Goal: Task Accomplishment & Management: Use online tool/utility

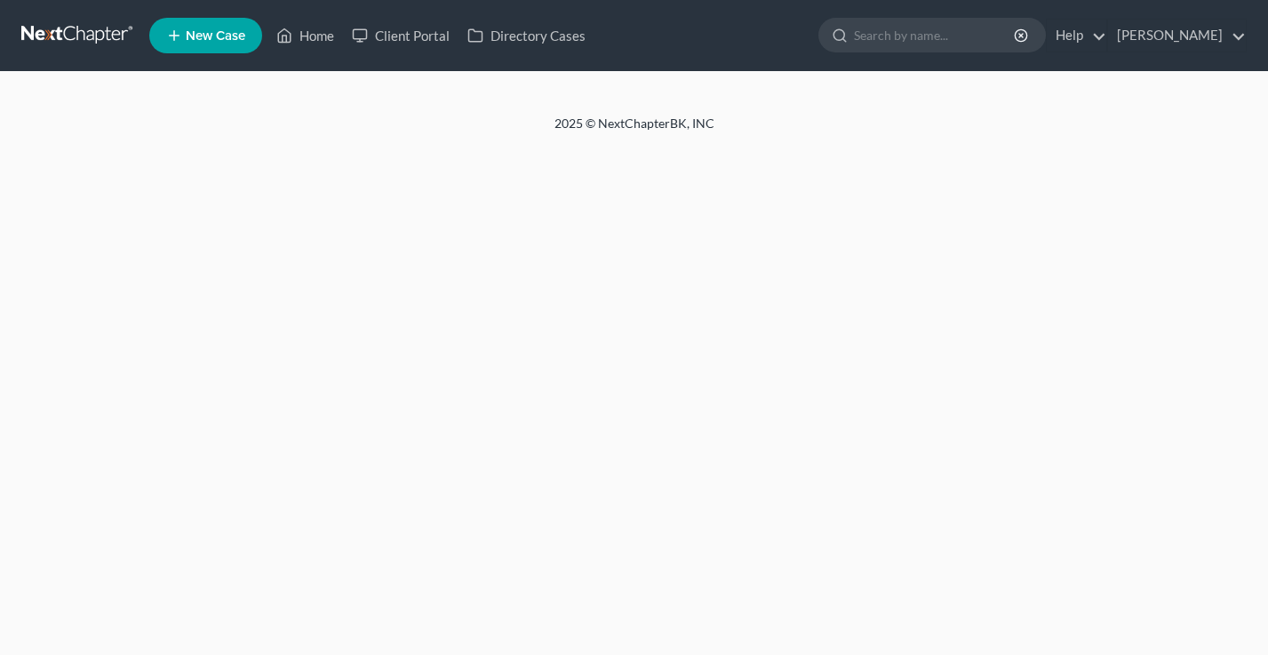
select select "18"
select select "0"
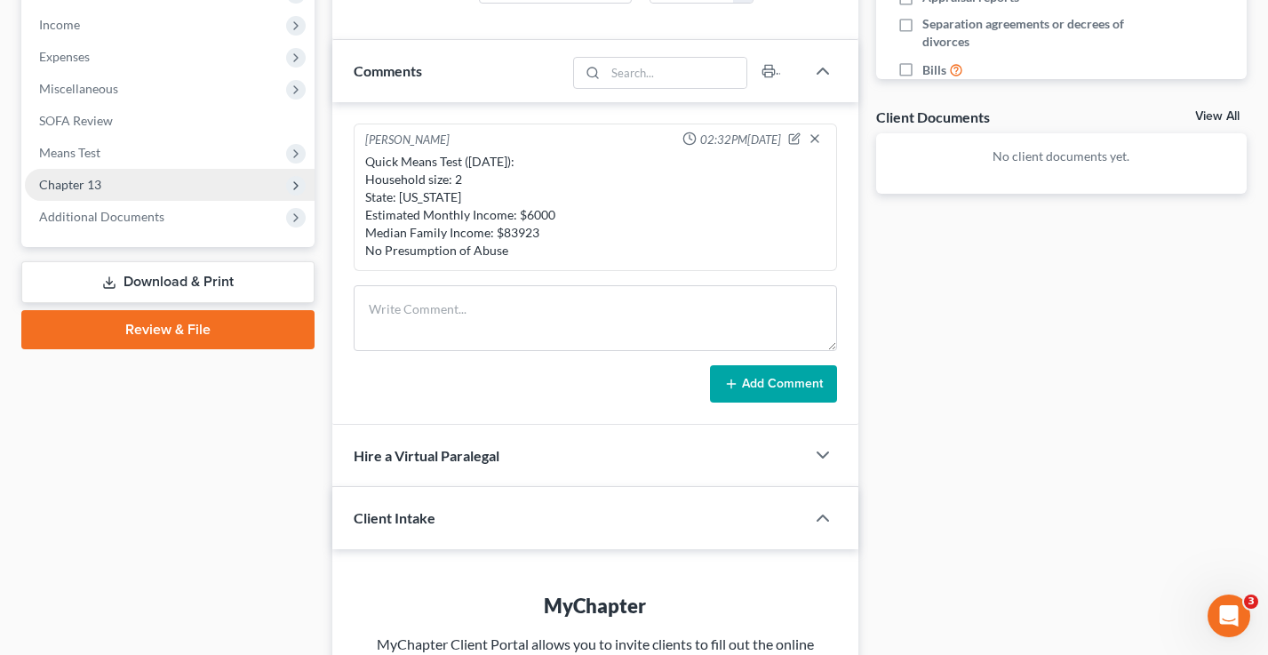
click at [107, 174] on span "Chapter 13" at bounding box center [170, 185] width 290 height 32
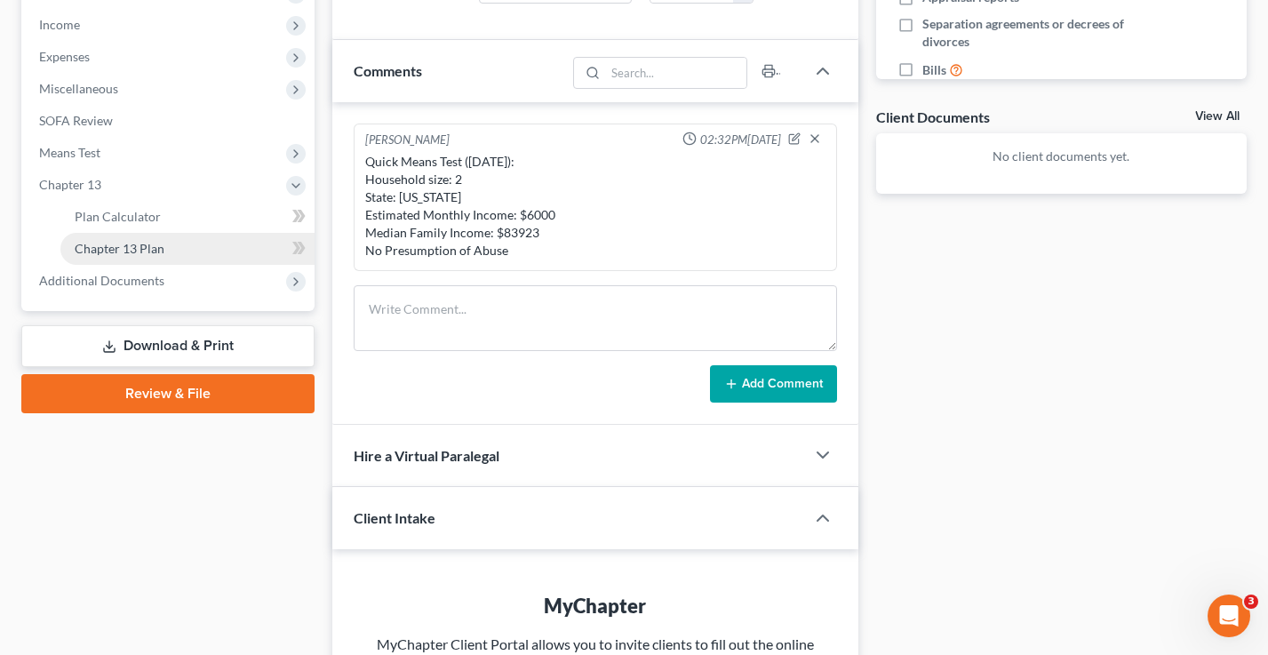
click at [139, 244] on span "Chapter 13 Plan" at bounding box center [120, 248] width 90 height 15
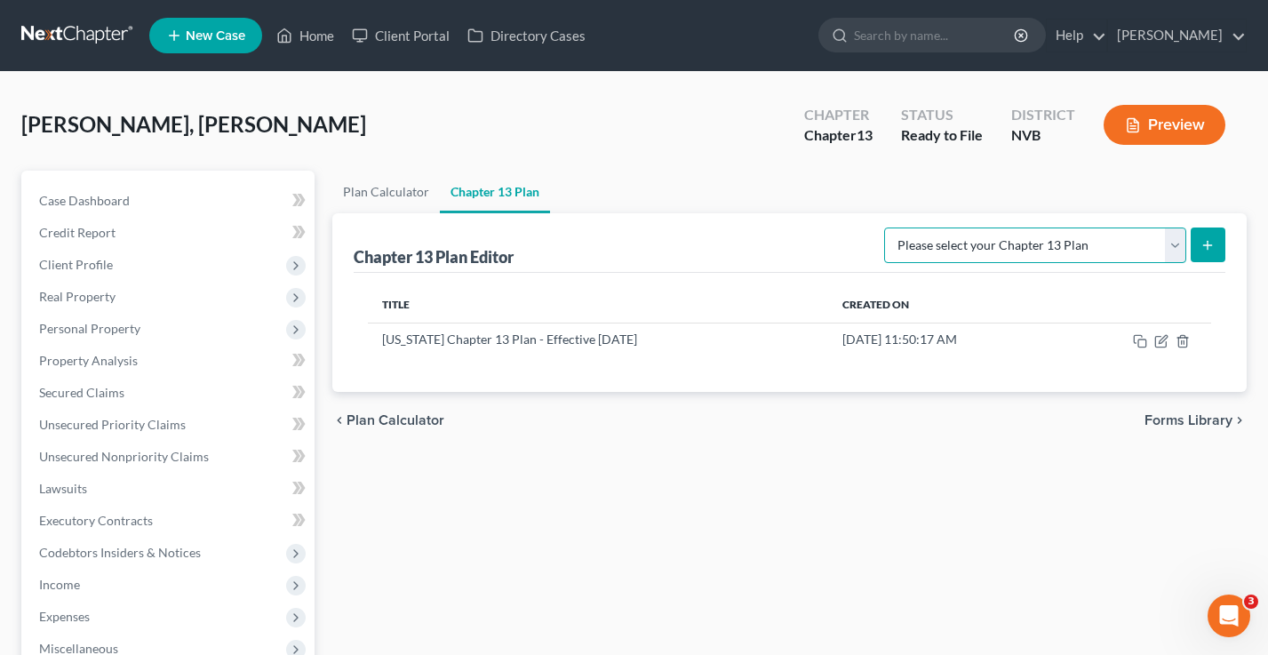
click at [1079, 250] on select "Please select your Chapter 13 Plan National Form Plan - Official Form 113 [US_S…" at bounding box center [1035, 246] width 302 height 36
select select "1"
click at [886, 228] on select "Please select your Chapter 13 Plan National Form Plan - Official Form 113 [US_S…" at bounding box center [1035, 246] width 302 height 36
click at [1211, 246] on icon "submit" at bounding box center [1208, 245] width 14 height 14
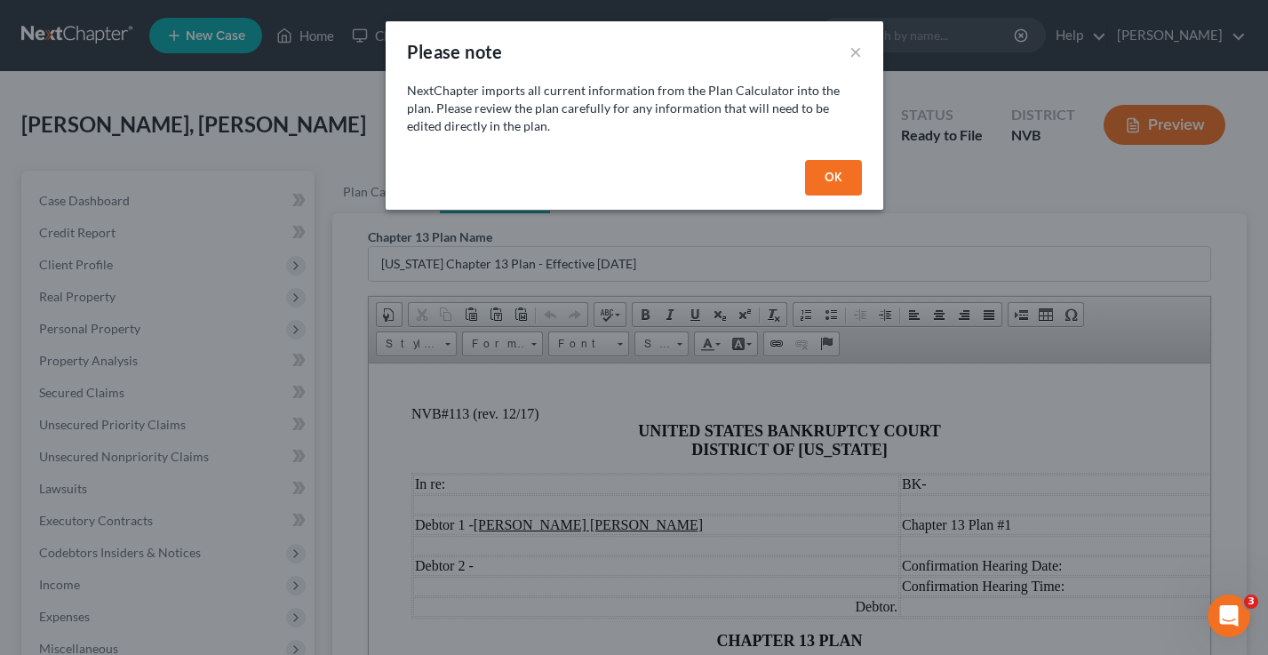
click at [822, 186] on button "OK" at bounding box center [833, 178] width 57 height 36
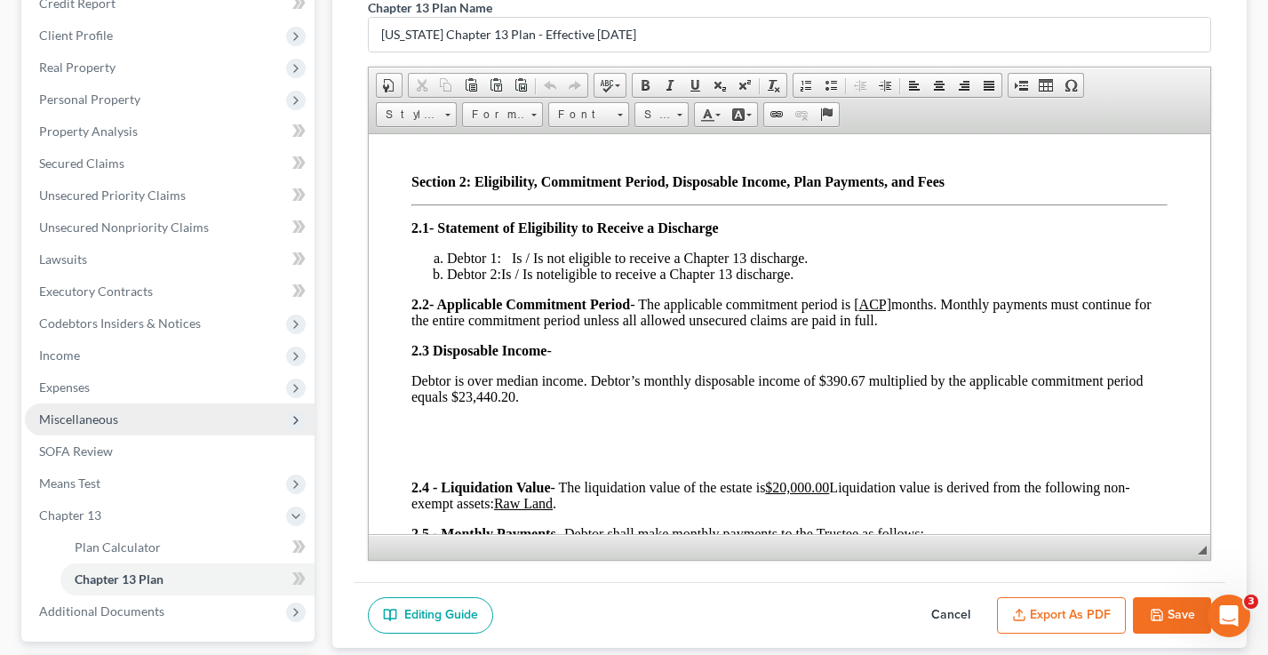
scroll to position [272, 0]
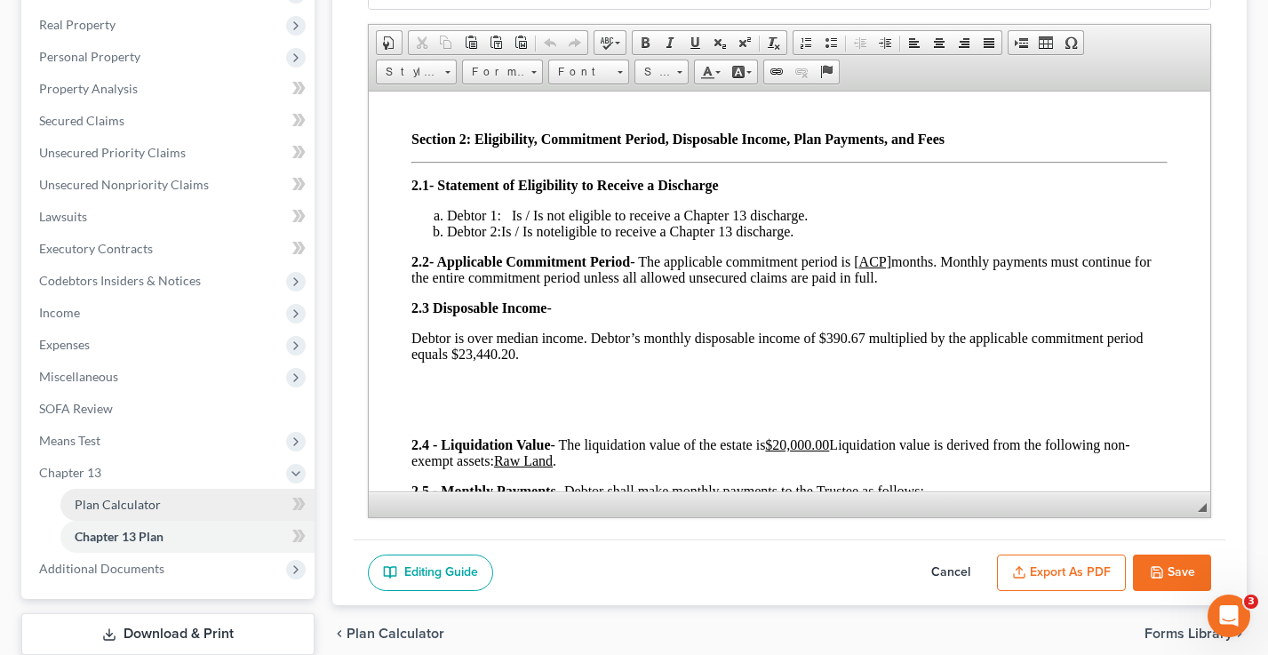
click at [116, 505] on span "Plan Calculator" at bounding box center [118, 504] width 86 height 15
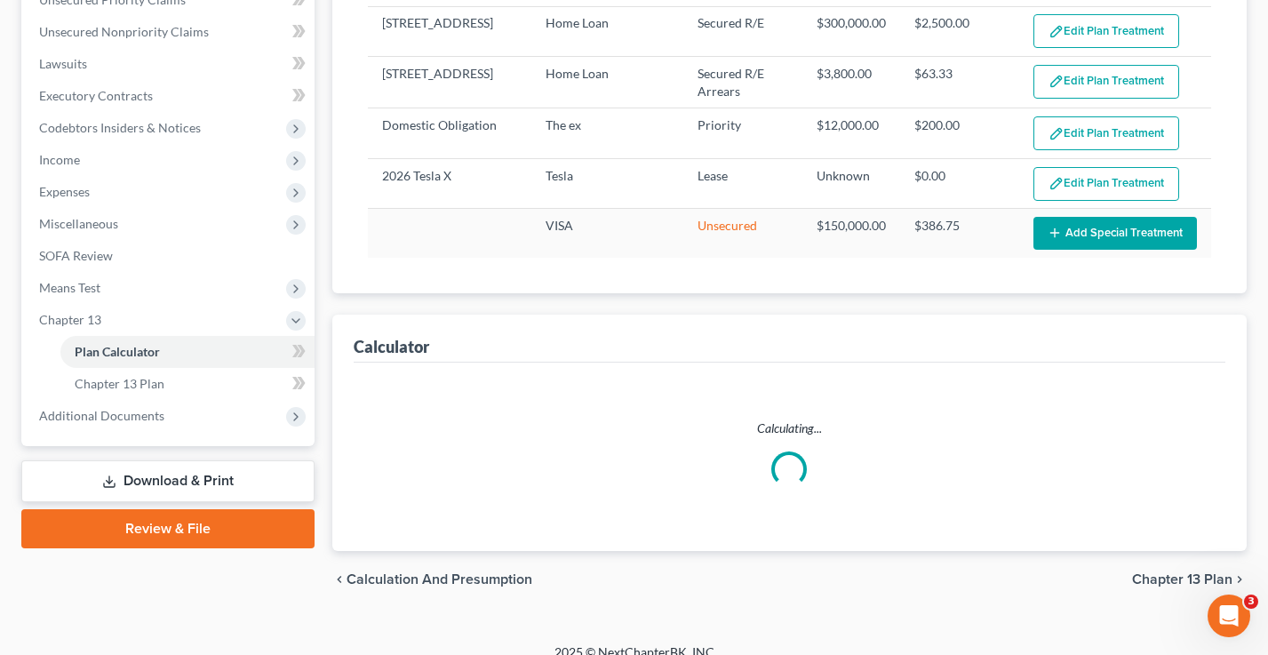
select select "59"
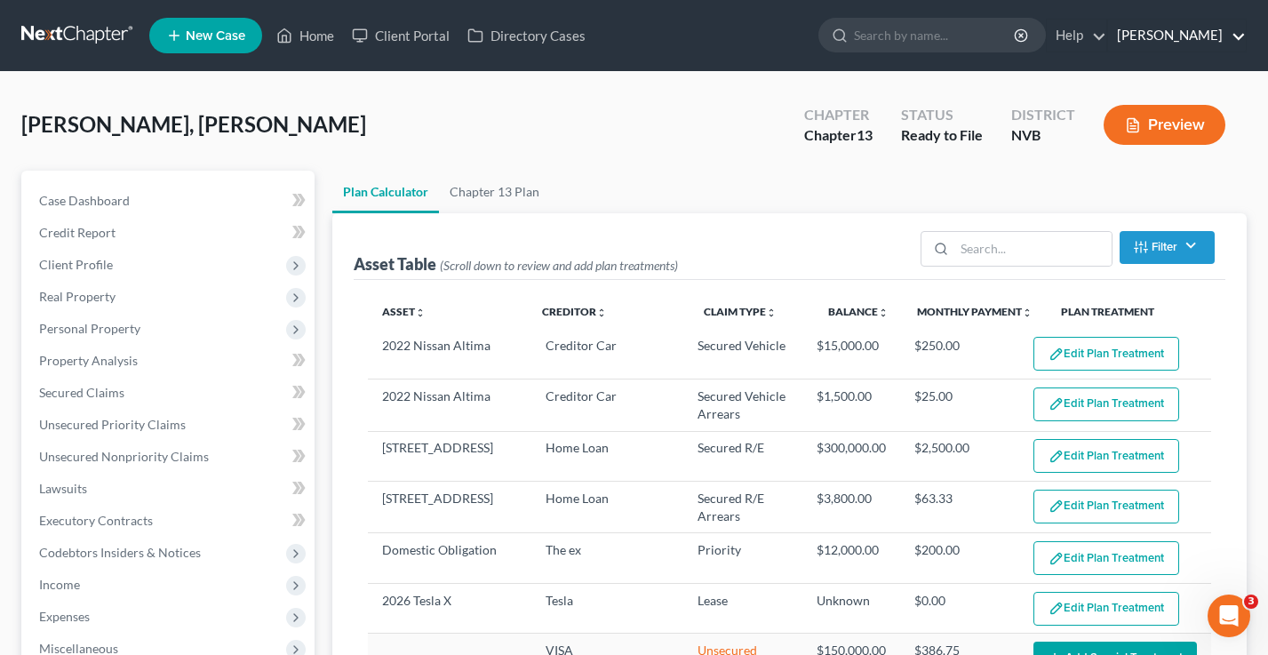
click at [1203, 37] on link "[PERSON_NAME]" at bounding box center [1177, 36] width 138 height 32
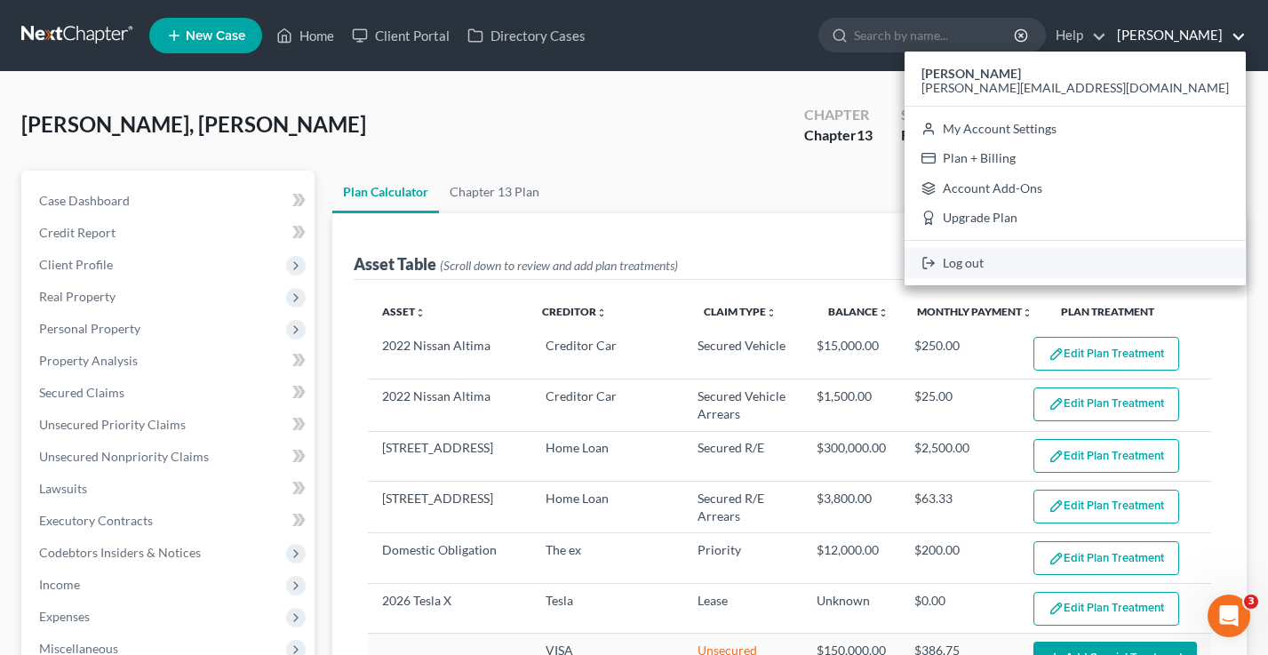
click at [1157, 261] on link "Log out" at bounding box center [1075, 263] width 341 height 30
